Goal: Information Seeking & Learning: Learn about a topic

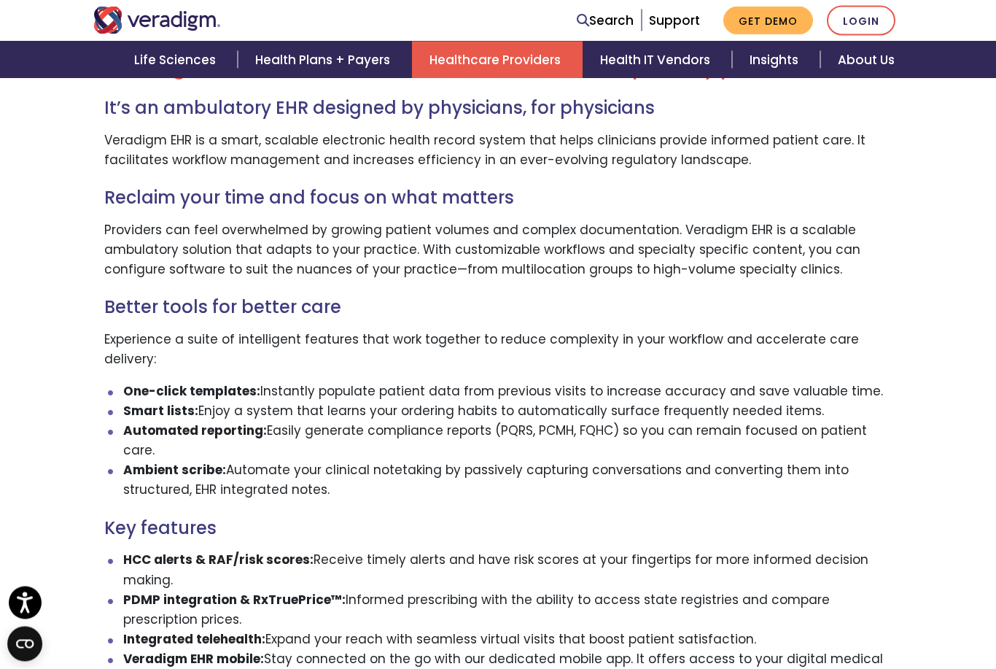
scroll to position [911, 0]
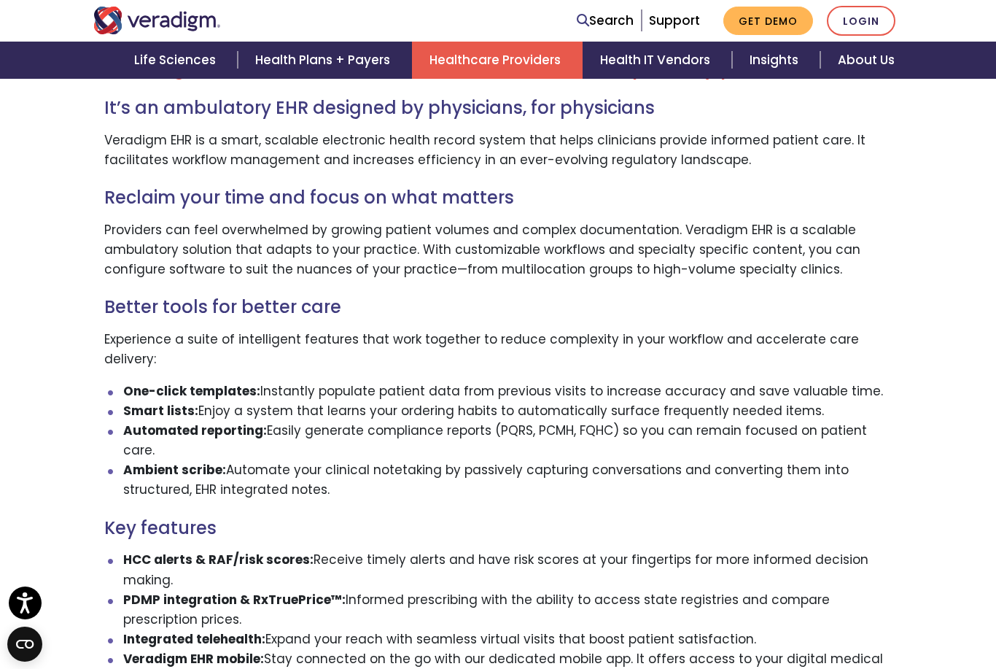
drag, startPoint x: 336, startPoint y: 101, endPoint x: 470, endPoint y: 423, distance: 349.1
click at [470, 415] on div "Veradigm EHR: Advanced customization for multi-specialty practices It’s an ambu…" at bounding box center [497, 578] width 787 height 1072
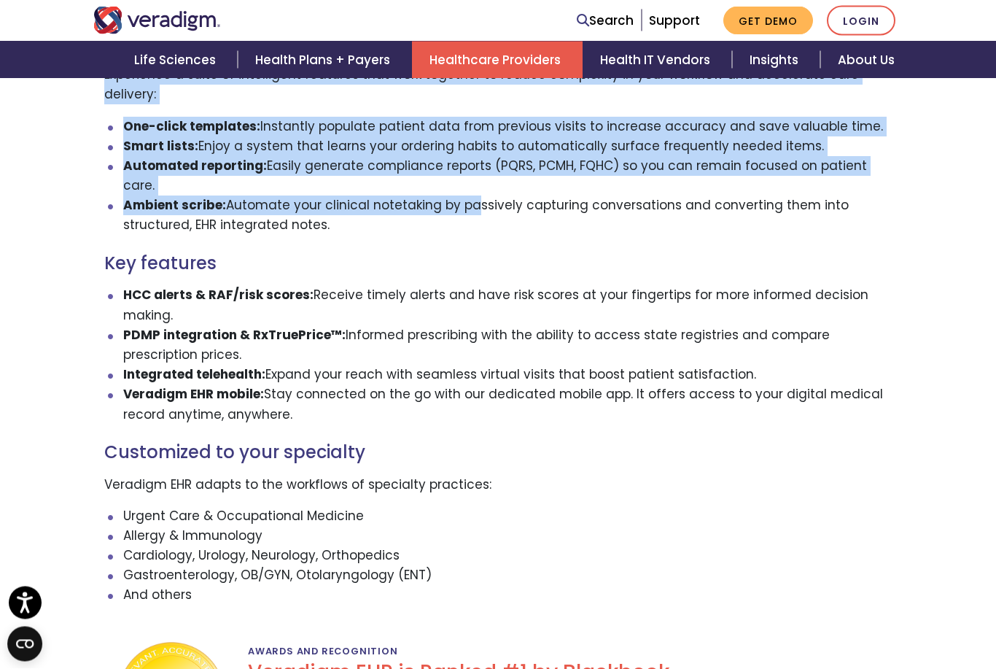
scroll to position [1176, 0]
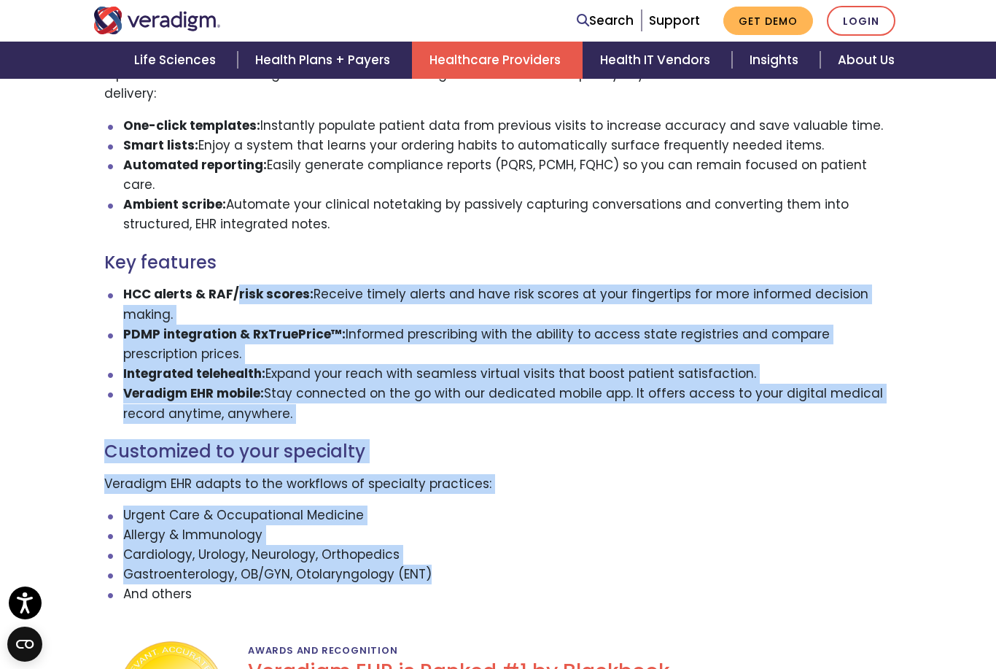
drag, startPoint x: 238, startPoint y: 224, endPoint x: 427, endPoint y: 511, distance: 343.8
click at [427, 511] on div "Veradigm EHR: Advanced customization for multi-specialty practices It’s an ambu…" at bounding box center [497, 312] width 787 height 1072
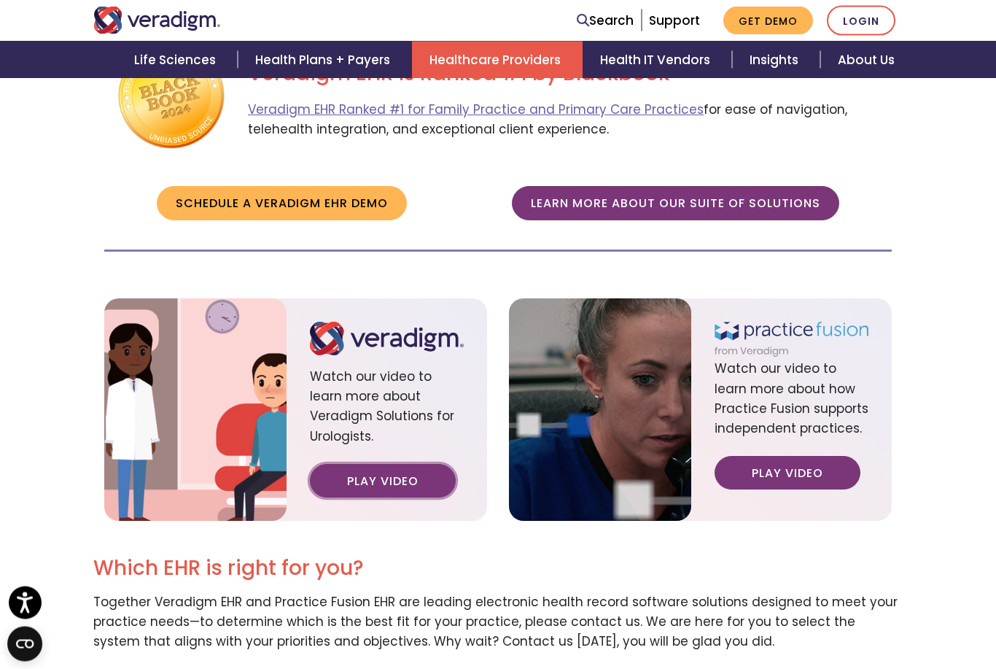
scroll to position [1774, 0]
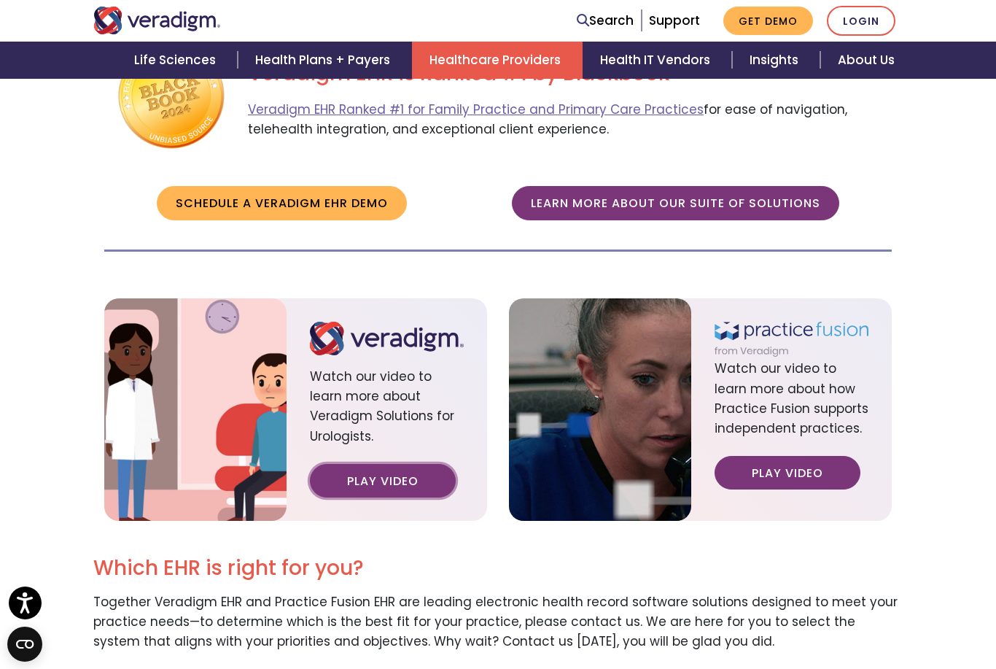
click at [381, 464] on link "Play Video" at bounding box center [383, 481] width 146 height 34
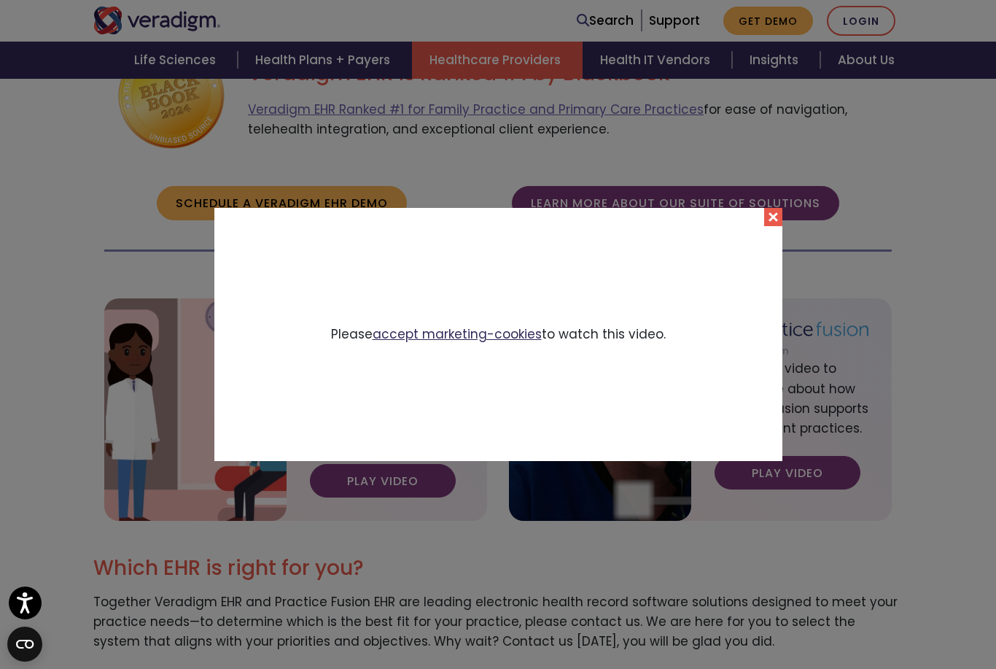
click at [480, 343] on link "accept marketing-cookies" at bounding box center [457, 333] width 169 height 17
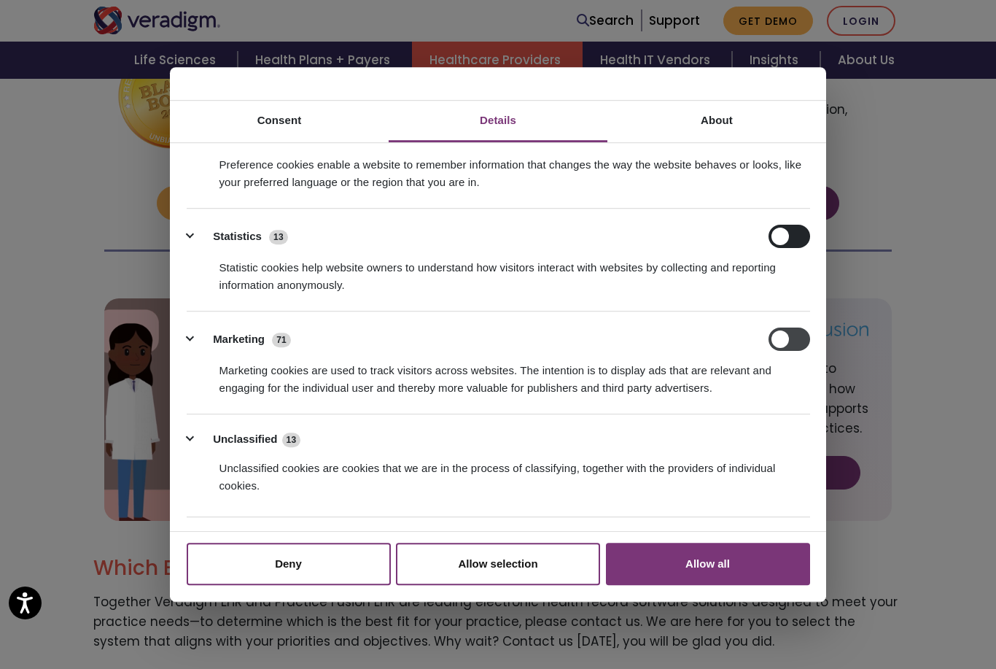
scroll to position [139, 0]
click at [795, 327] on li "Marketing 71 Marketing cookies are used to track visitors across websites. The …" at bounding box center [498, 364] width 623 height 103
click at [795, 340] on input "Marketing" at bounding box center [789, 340] width 42 height 23
checkbox input "true"
click at [456, 585] on button "Allow selection" at bounding box center [498, 563] width 204 height 42
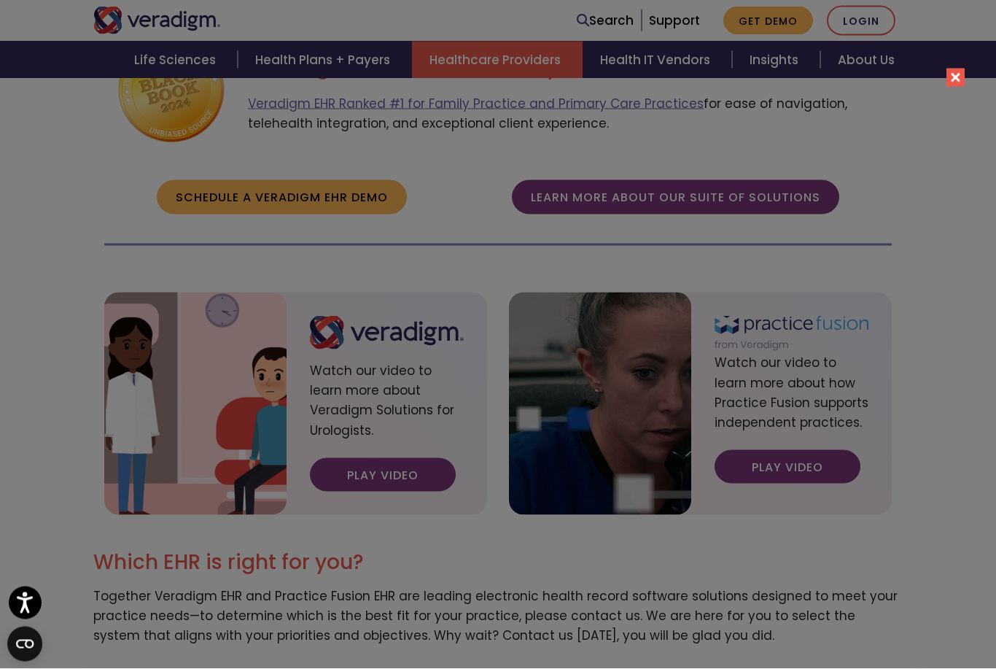
scroll to position [1780, 0]
click at [844, 667] on div "Please accept marketing-cookies to watch this video." at bounding box center [498, 334] width 996 height 669
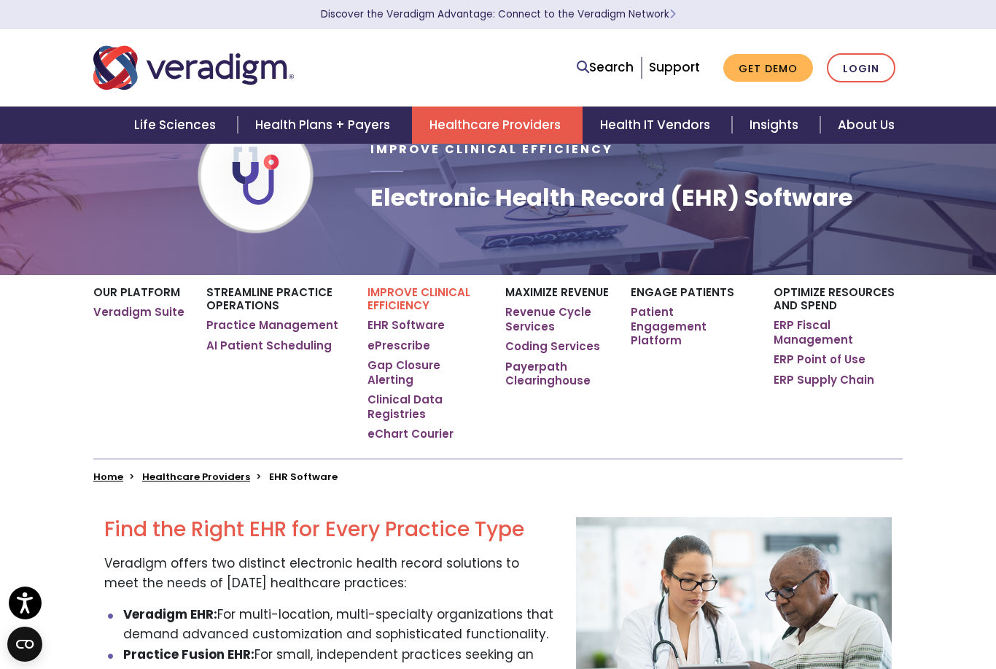
scroll to position [0, 0]
